Goal: Check status: Check status

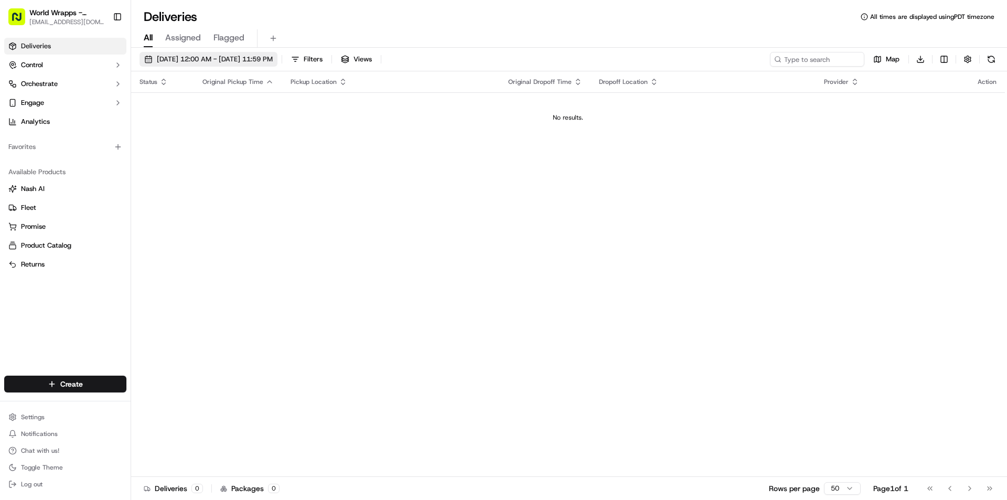
click at [199, 58] on span "[DATE] 12:00 AM - [DATE] 11:59 PM" at bounding box center [215, 59] width 116 height 9
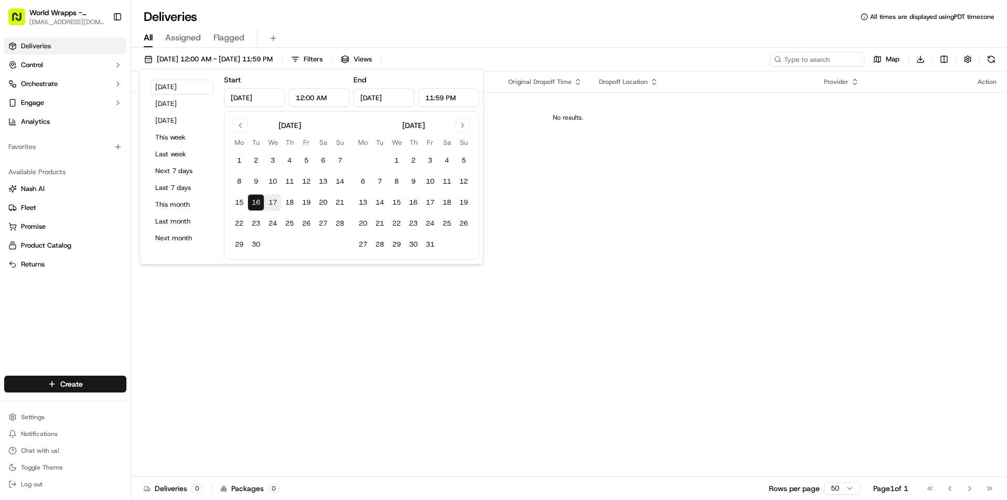
click at [270, 203] on button "17" at bounding box center [272, 202] width 17 height 17
type input "[DATE]"
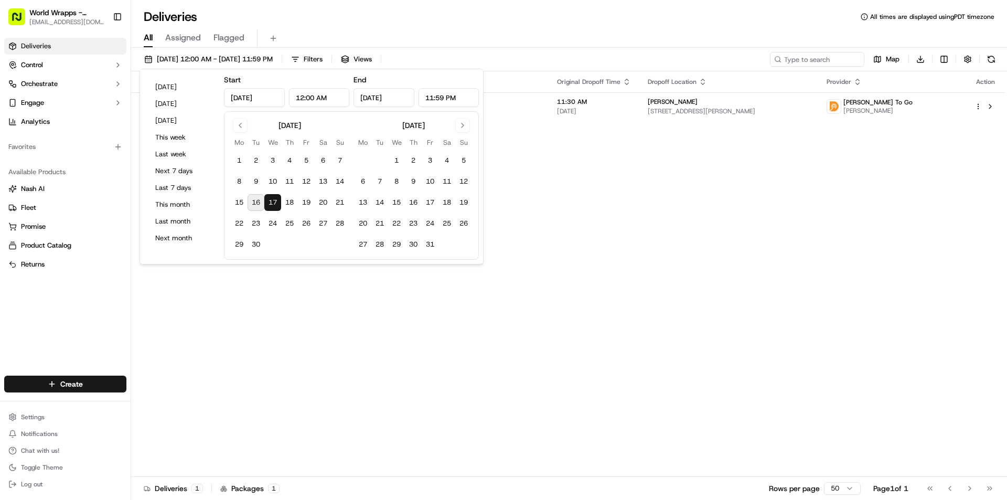
click at [310, 302] on div "Status Original Pickup Time Pickup Location Original Dropoff Time Dropoff Locat…" at bounding box center [568, 274] width 874 height 406
